Goal: Task Accomplishment & Management: Manage account settings

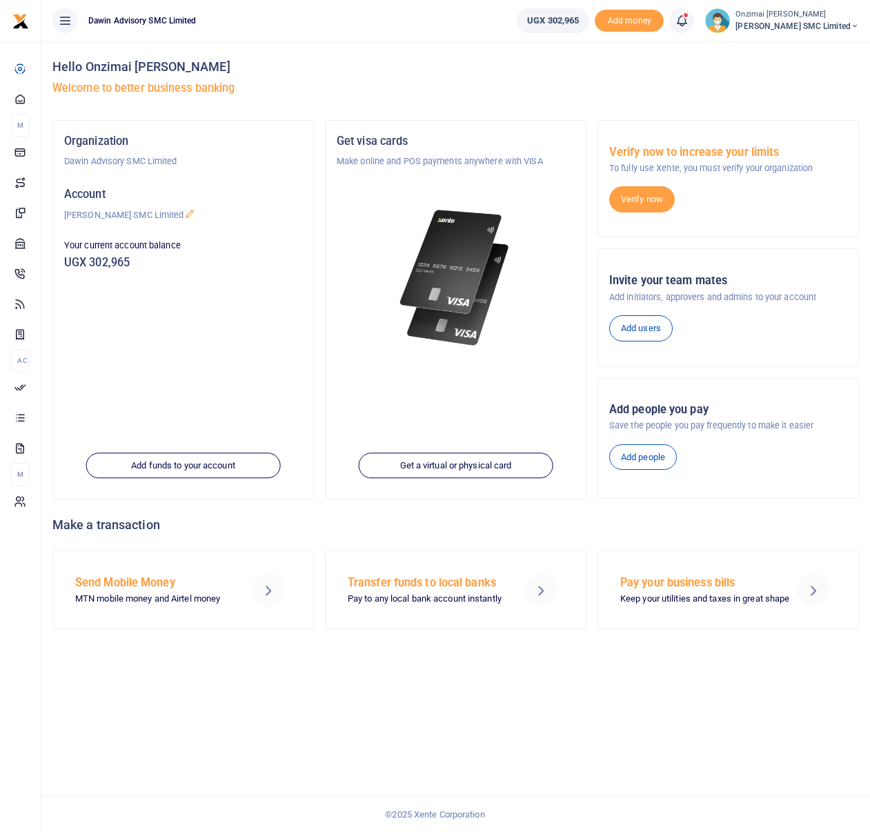
click at [689, 20] on icon at bounding box center [682, 20] width 14 height 15
click at [598, 92] on h6 "Transactions to act upon" at bounding box center [605, 91] width 153 height 11
click at [687, 19] on icon at bounding box center [682, 20] width 14 height 15
click at [582, 84] on div "Transactions to act upon You have 4 awaiting for your to act on" at bounding box center [583, 97] width 197 height 33
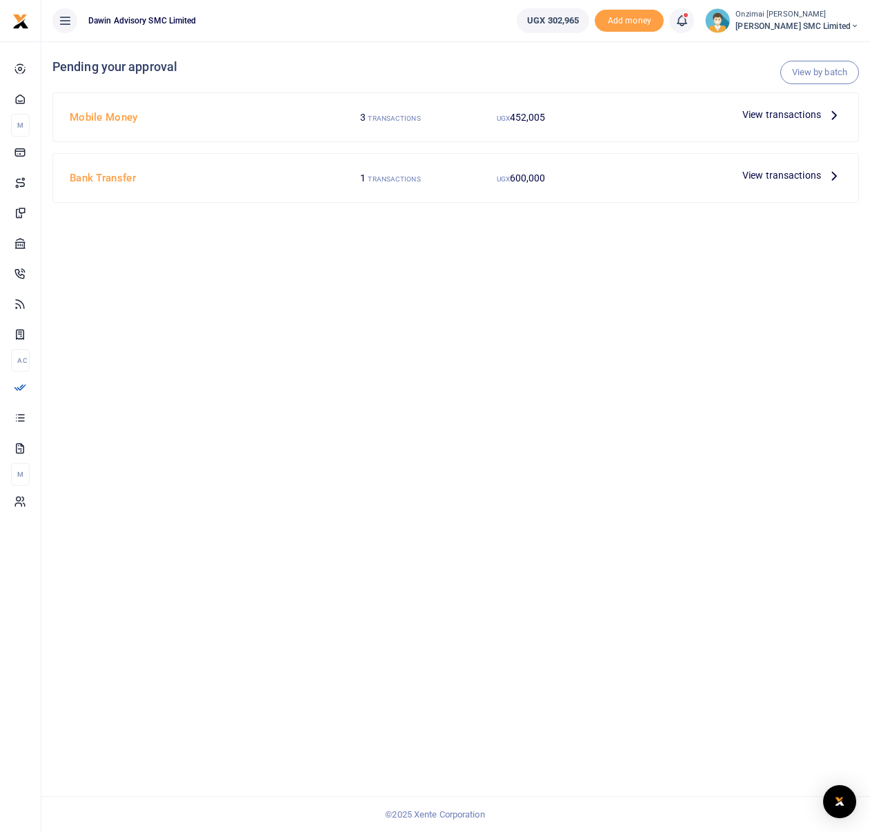
click at [778, 116] on span "View transactions" at bounding box center [782, 114] width 79 height 15
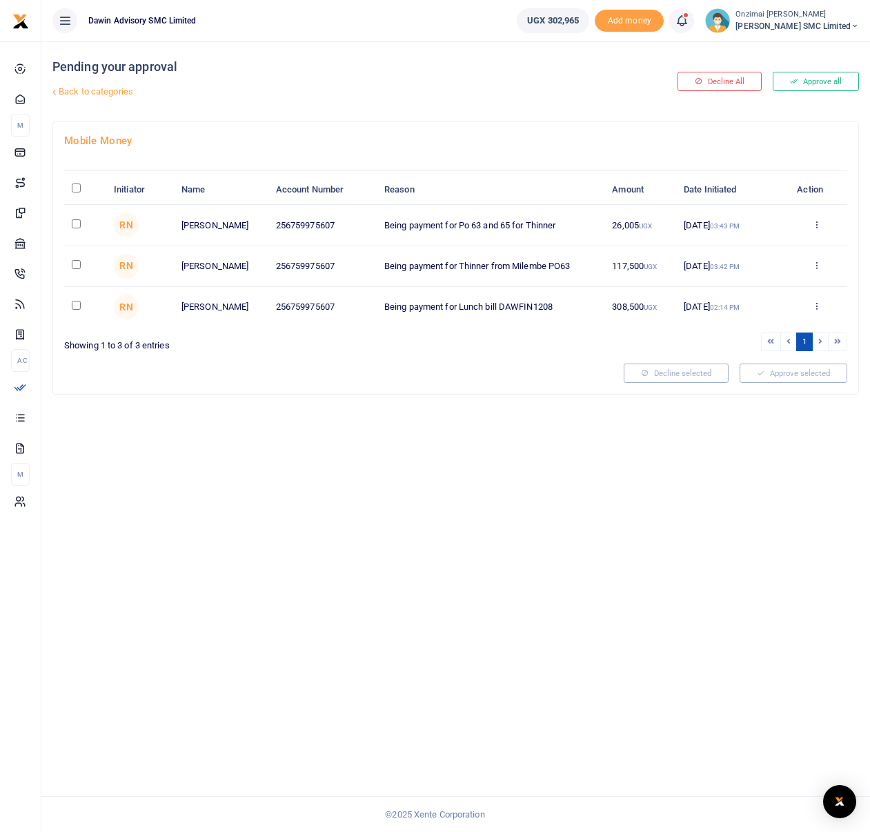
click at [72, 225] on input "checkbox" at bounding box center [76, 223] width 9 height 9
checkbox input "false"
click at [79, 269] on td at bounding box center [85, 266] width 42 height 41
click at [76, 266] on input "checkbox" at bounding box center [76, 264] width 9 height 9
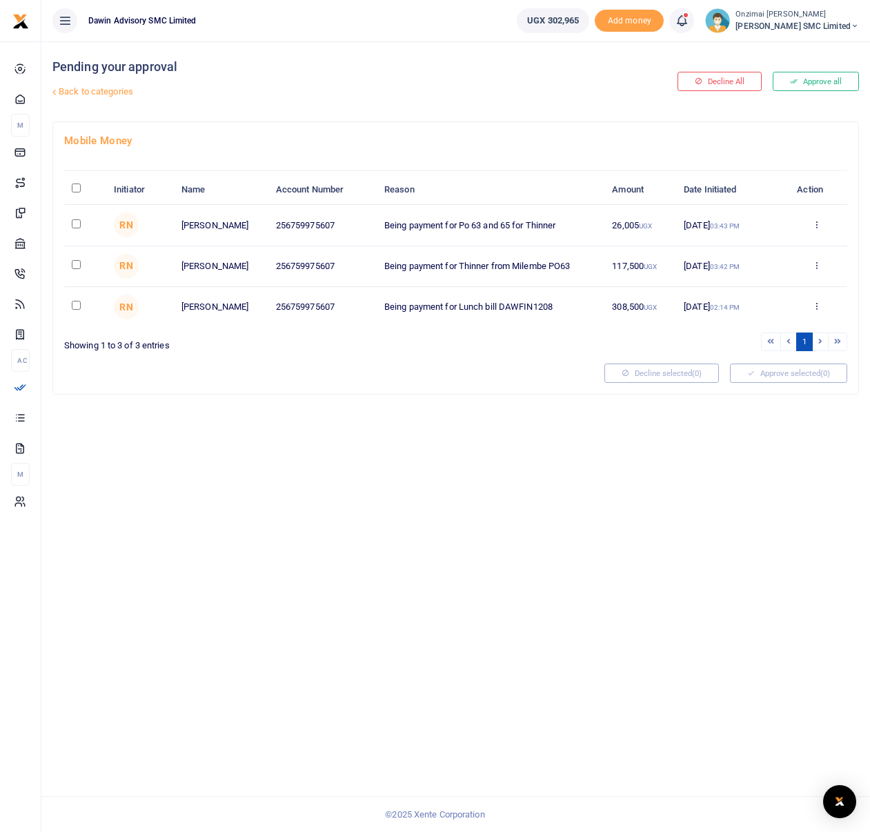
checkbox input "true"
click at [76, 224] on input "checkbox" at bounding box center [76, 223] width 9 height 9
checkbox input "true"
click at [754, 376] on button "Approve selected (2)" at bounding box center [788, 373] width 117 height 19
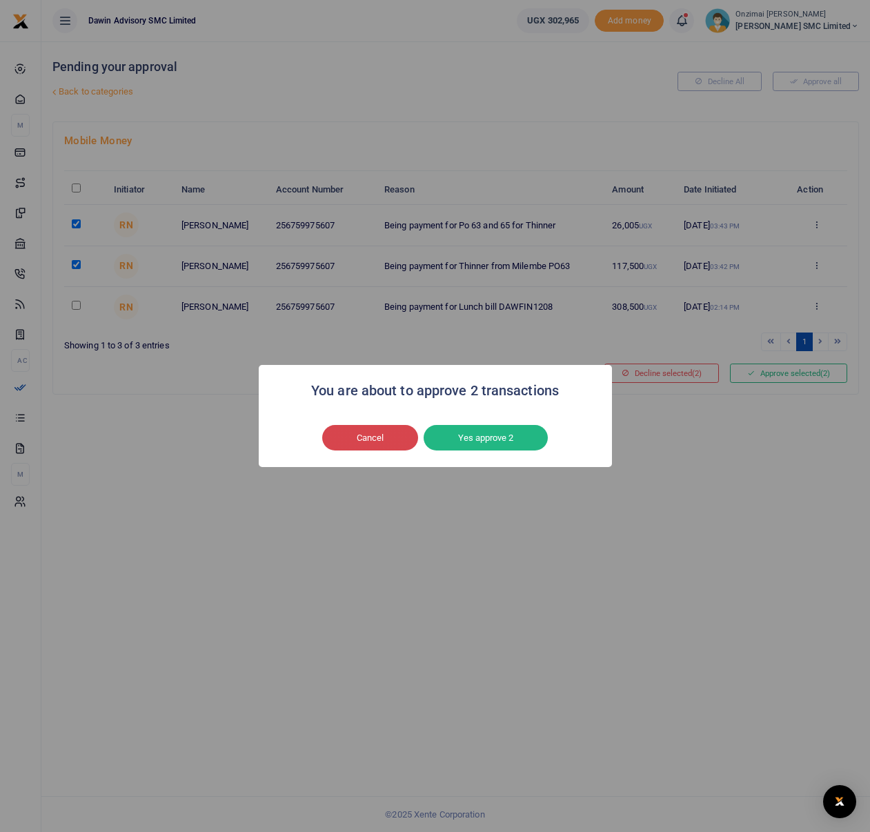
click at [357, 444] on button "Cancel" at bounding box center [370, 438] width 96 height 26
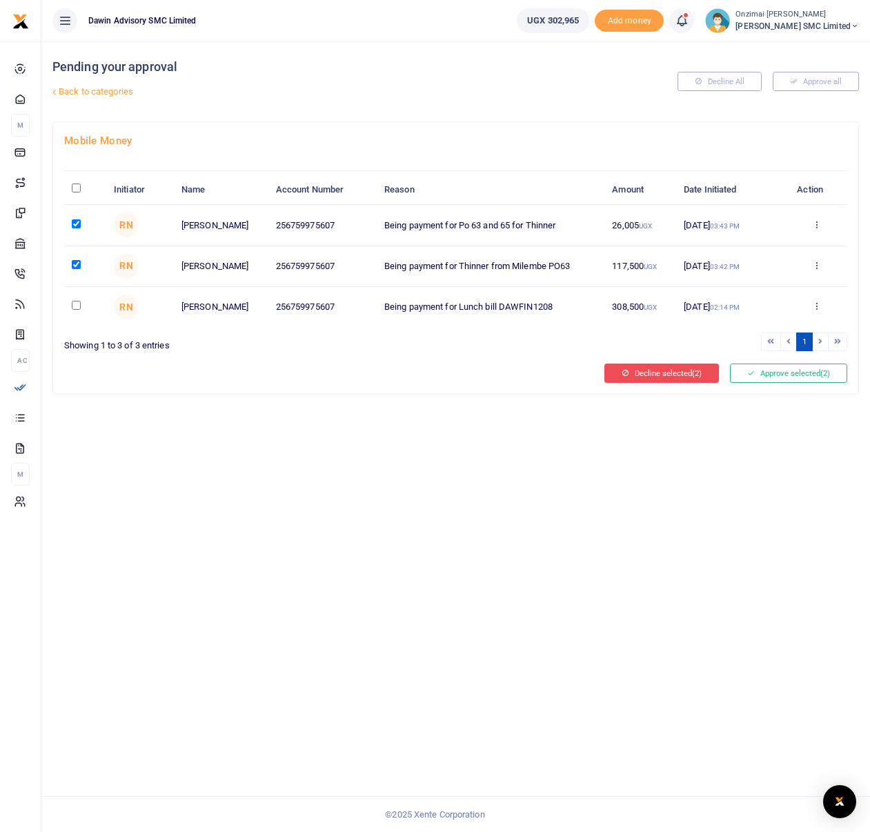
click at [632, 369] on button "Decline selected (2)" at bounding box center [661, 373] width 115 height 19
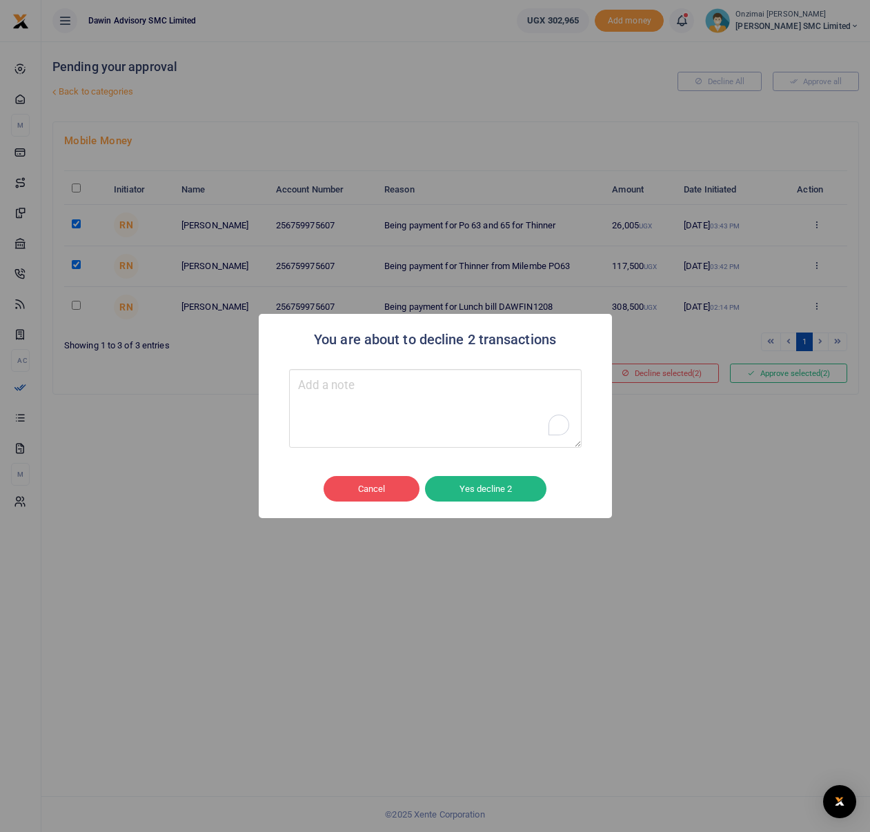
click at [463, 371] on textarea "To enrich screen reader interactions, please activate Accessibility in Grammarl…" at bounding box center [435, 408] width 293 height 79
type textarea "R"
type textarea "Error in the posting details"
click at [506, 493] on button "Yes decline 2" at bounding box center [485, 489] width 121 height 26
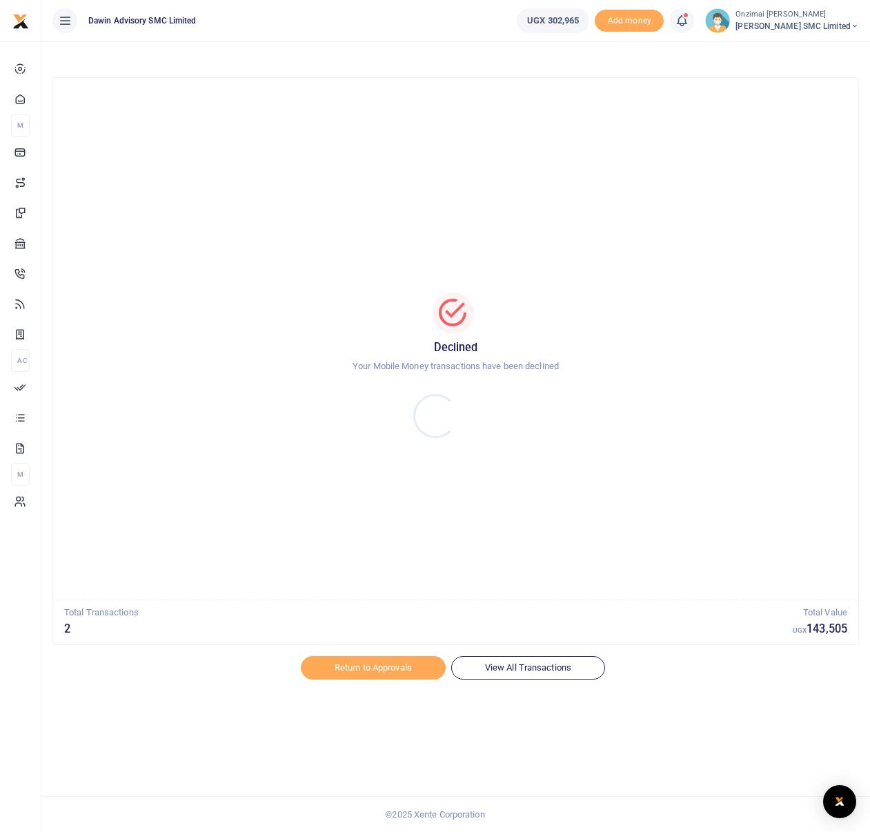
click at [395, 662] on div at bounding box center [435, 416] width 870 height 832
click at [379, 665] on link "Return to Approvals" at bounding box center [373, 667] width 145 height 23
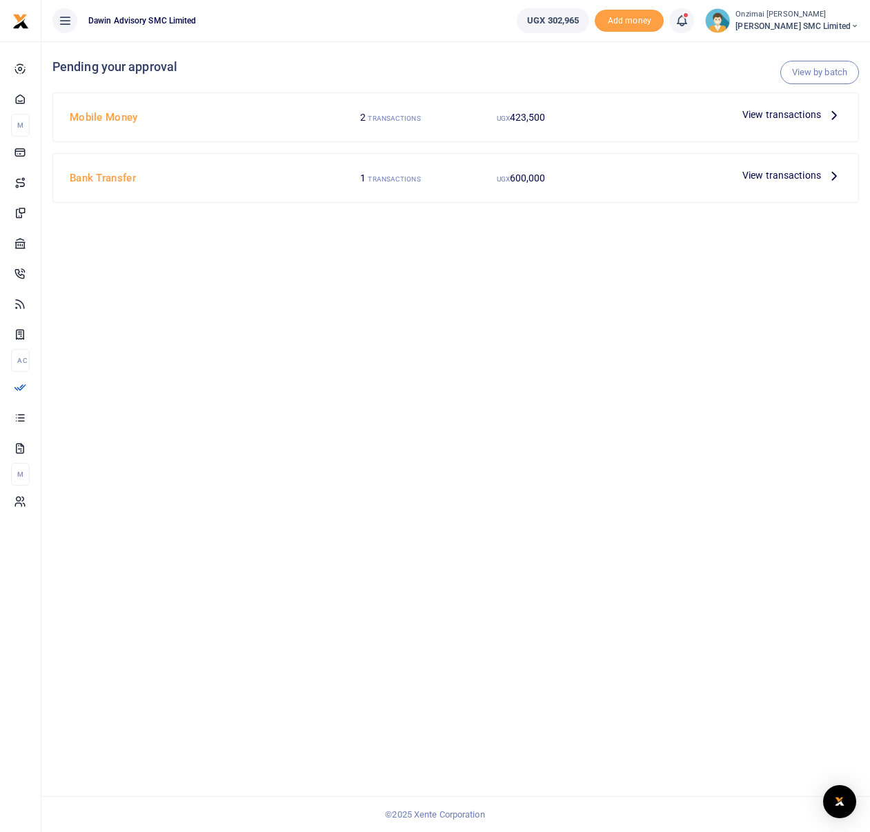
click at [778, 118] on span "View transactions" at bounding box center [782, 114] width 79 height 15
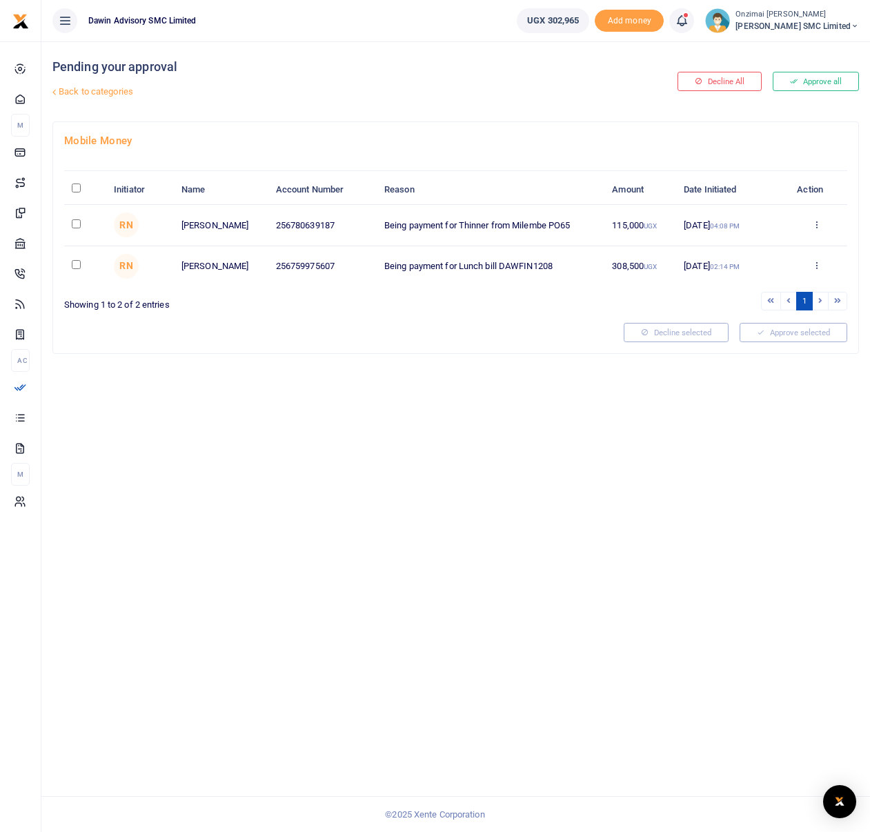
click at [686, 21] on icon at bounding box center [682, 20] width 14 height 15
click at [629, 103] on small "You have 3 awaiting for your to act on" at bounding box center [595, 104] width 133 height 10
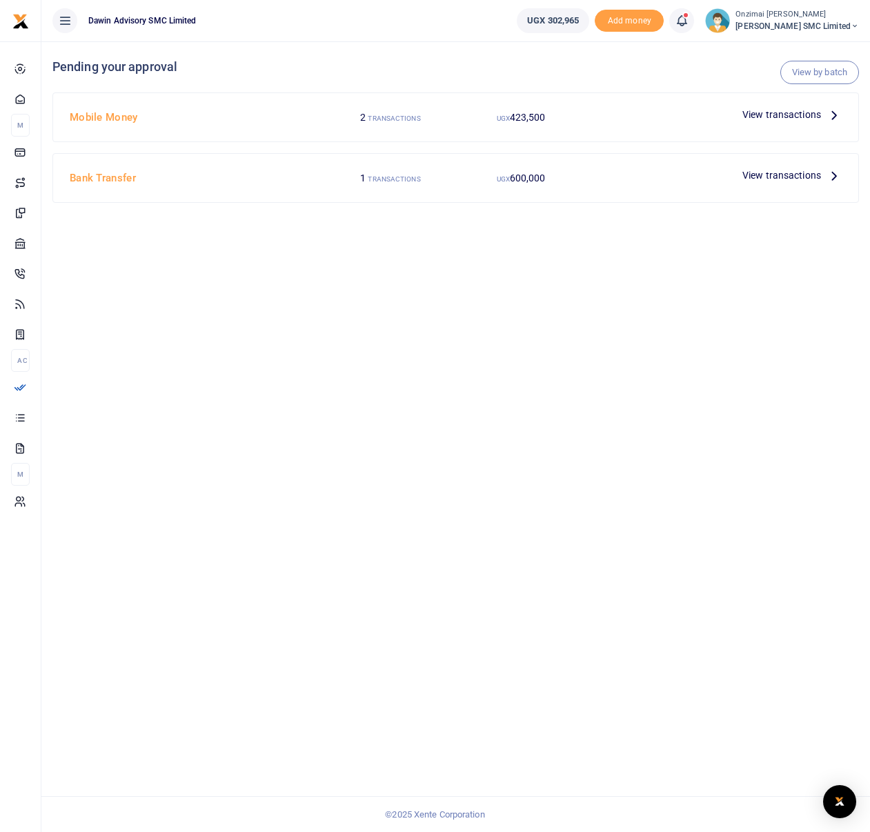
click at [783, 119] on span "View transactions" at bounding box center [782, 114] width 79 height 15
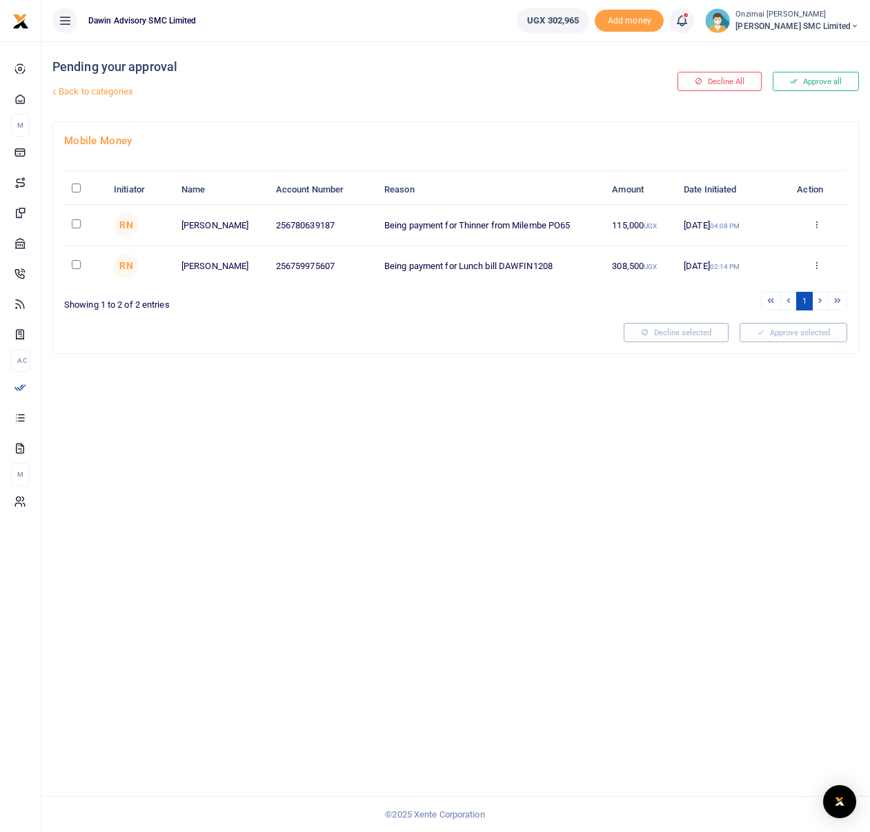
click at [68, 223] on td at bounding box center [85, 225] width 42 height 41
click at [77, 226] on input "checkbox" at bounding box center [76, 223] width 9 height 9
checkbox input "true"
click at [749, 335] on icon at bounding box center [751, 333] width 8 height 10
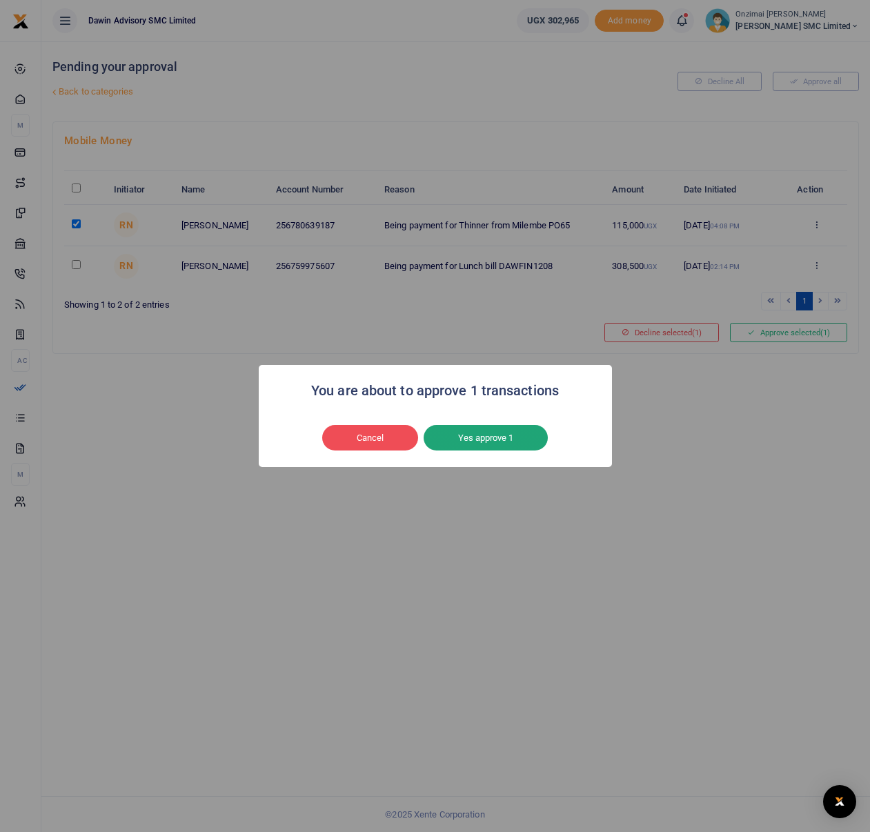
click at [498, 449] on button "Yes approve 1" at bounding box center [486, 438] width 124 height 26
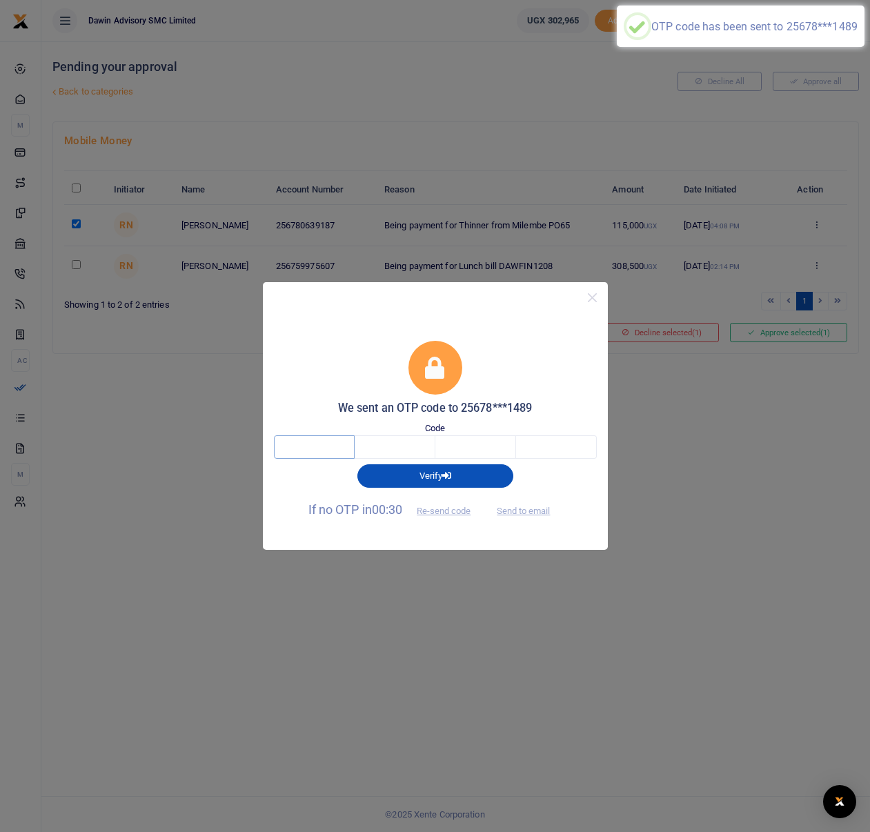
click at [346, 442] on input "text" at bounding box center [314, 446] width 81 height 23
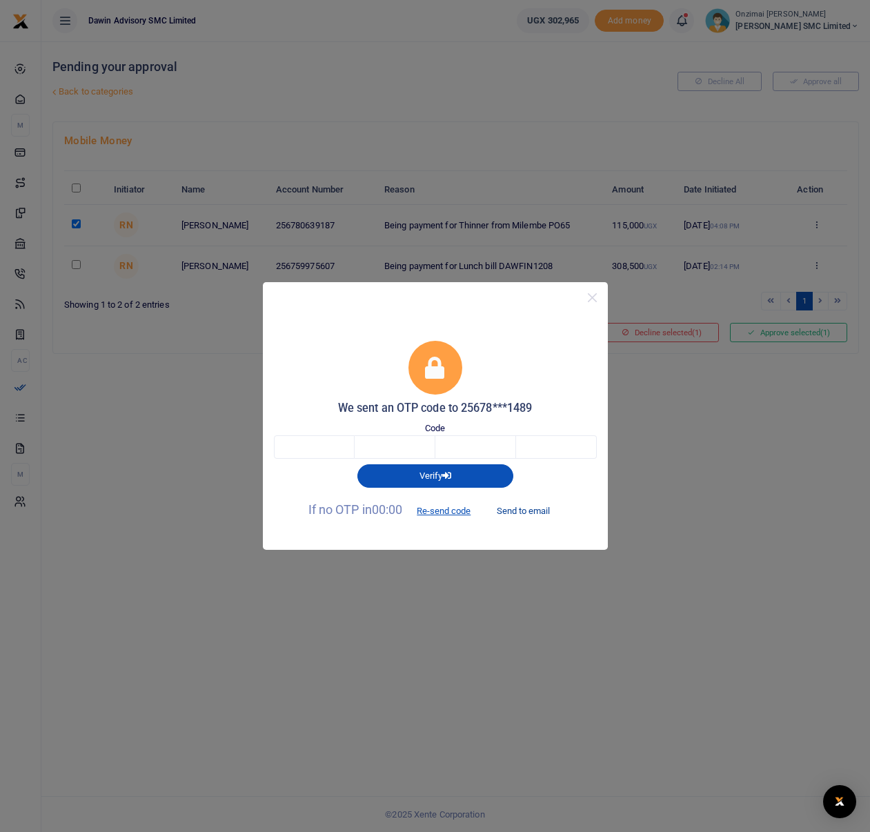
click at [526, 510] on button "Send to email" at bounding box center [523, 510] width 77 height 23
click at [332, 448] on input "text" at bounding box center [314, 446] width 81 height 23
type input "5"
type input "4"
type input "0"
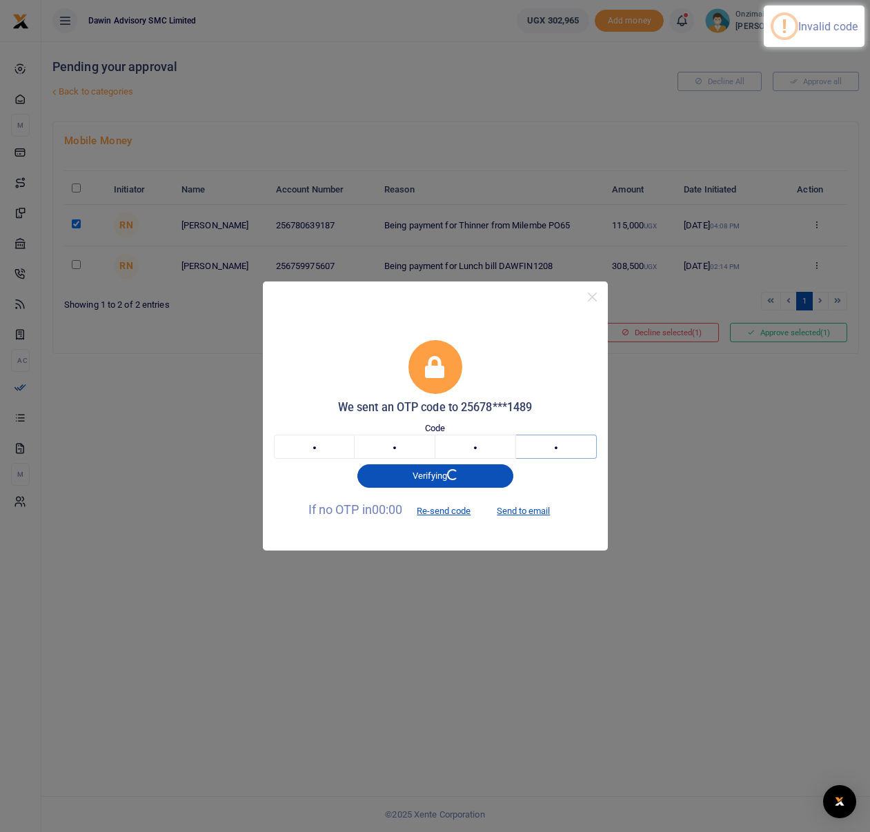
type input "6"
click at [493, 445] on input "0" at bounding box center [475, 446] width 81 height 23
click at [572, 452] on input "6" at bounding box center [556, 446] width 81 height 23
type input "7"
type input "5"
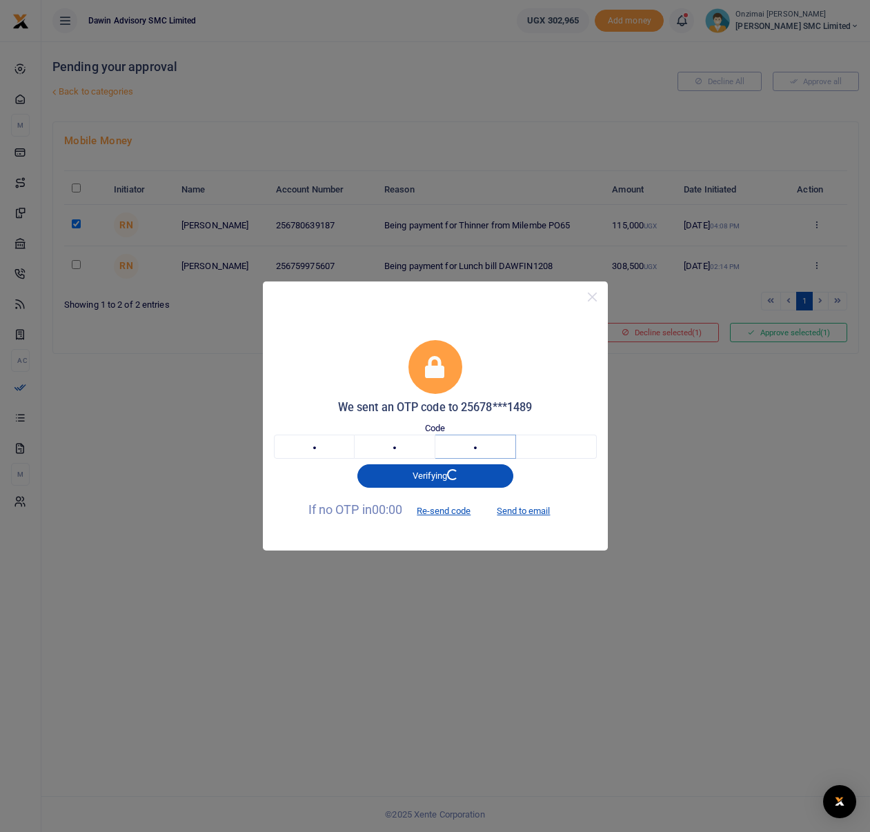
type input "3"
type input "7"
